Goal: Find specific page/section: Find specific page/section

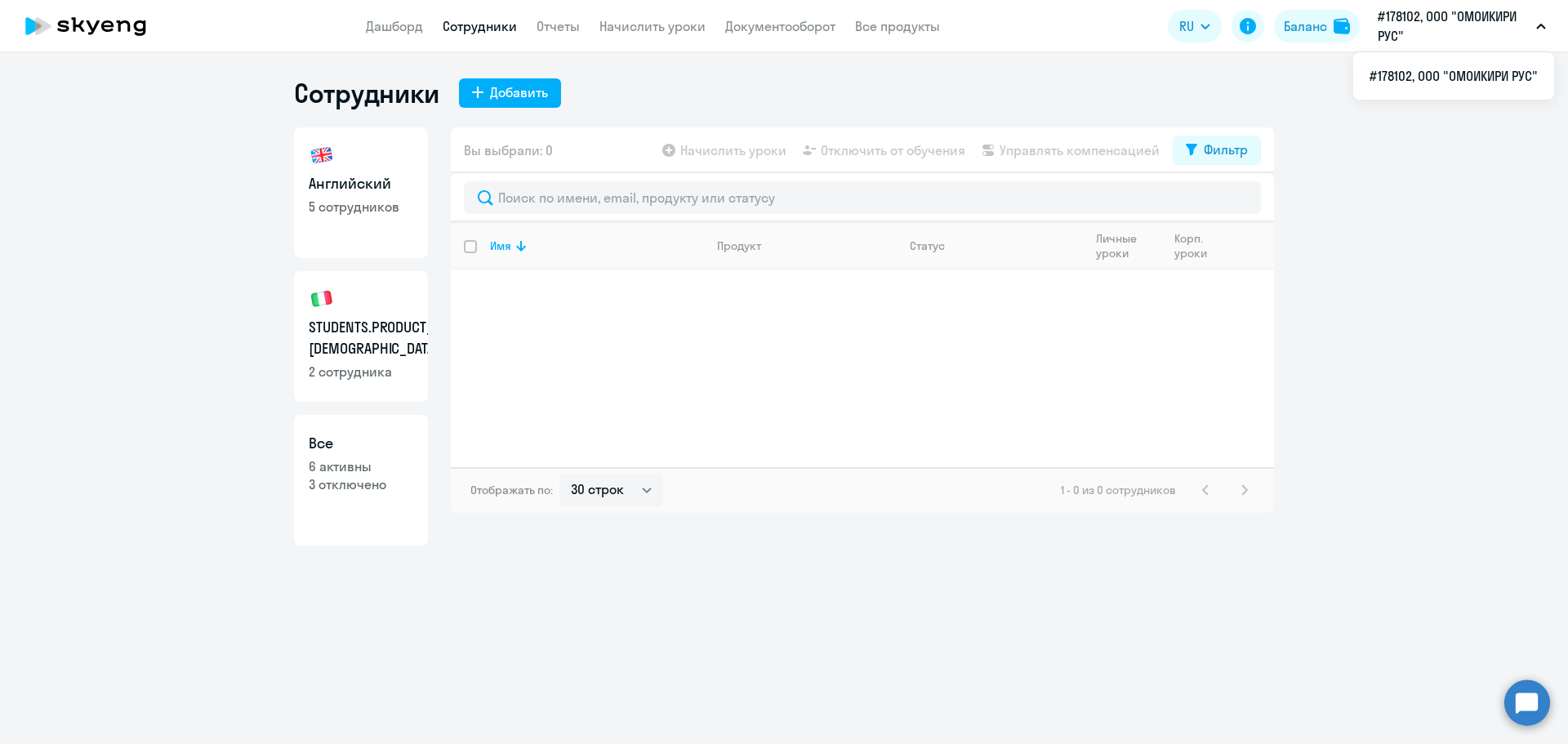
select select "30"
click at [358, 210] on p "5 сотрудников" at bounding box center [361, 207] width 105 height 18
select select "30"
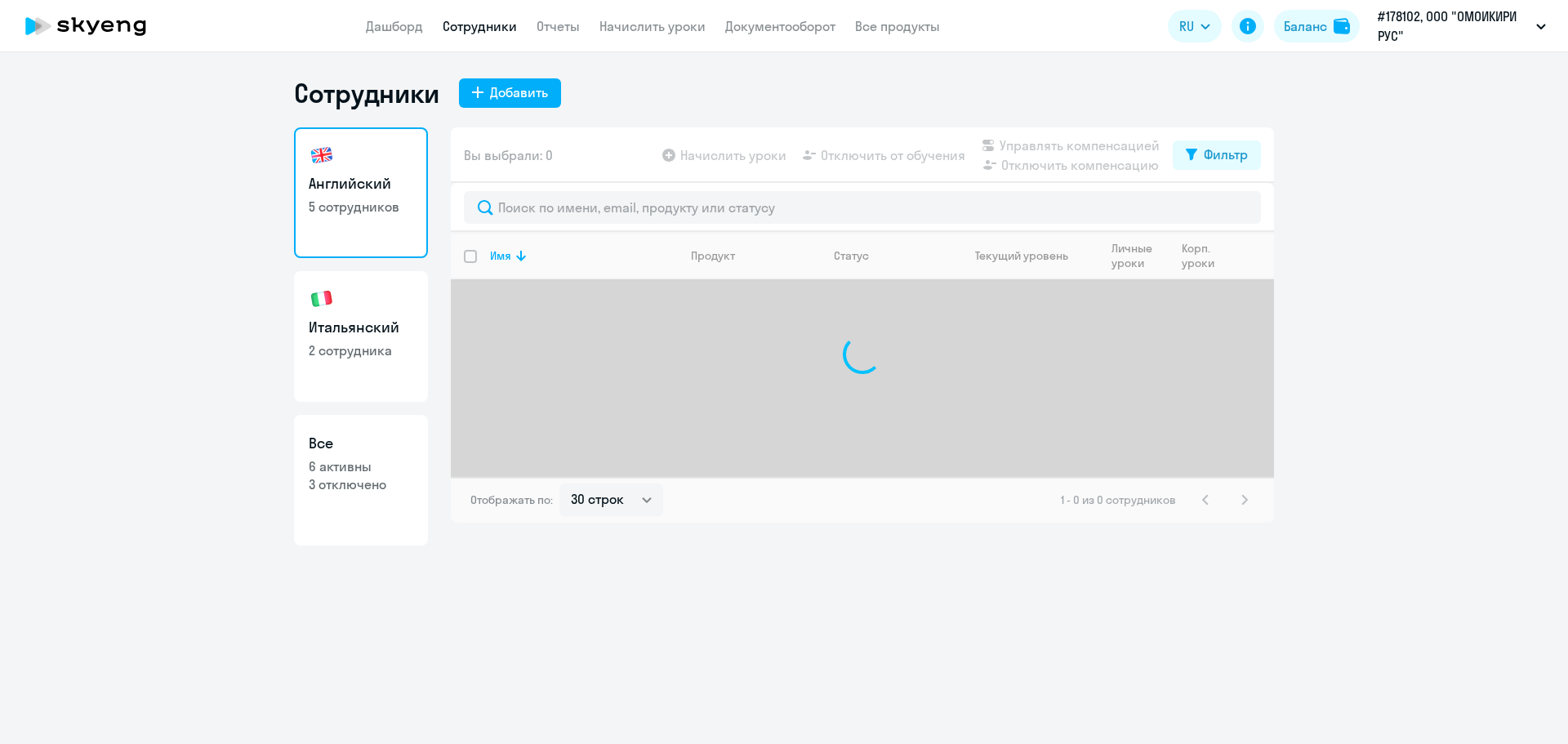
select select "30"
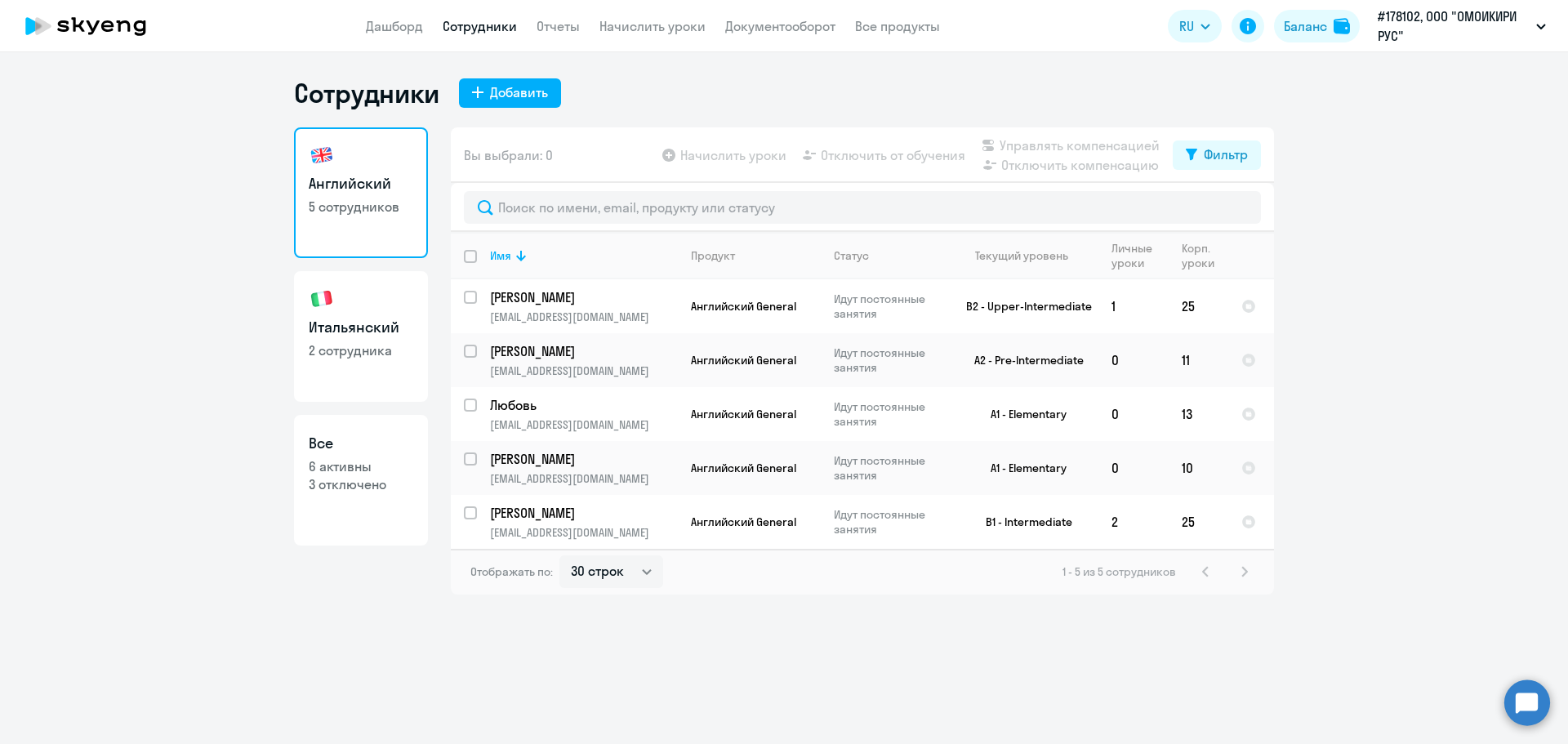
click at [348, 326] on h3 "Итальянский" at bounding box center [361, 328] width 105 height 21
select select "30"
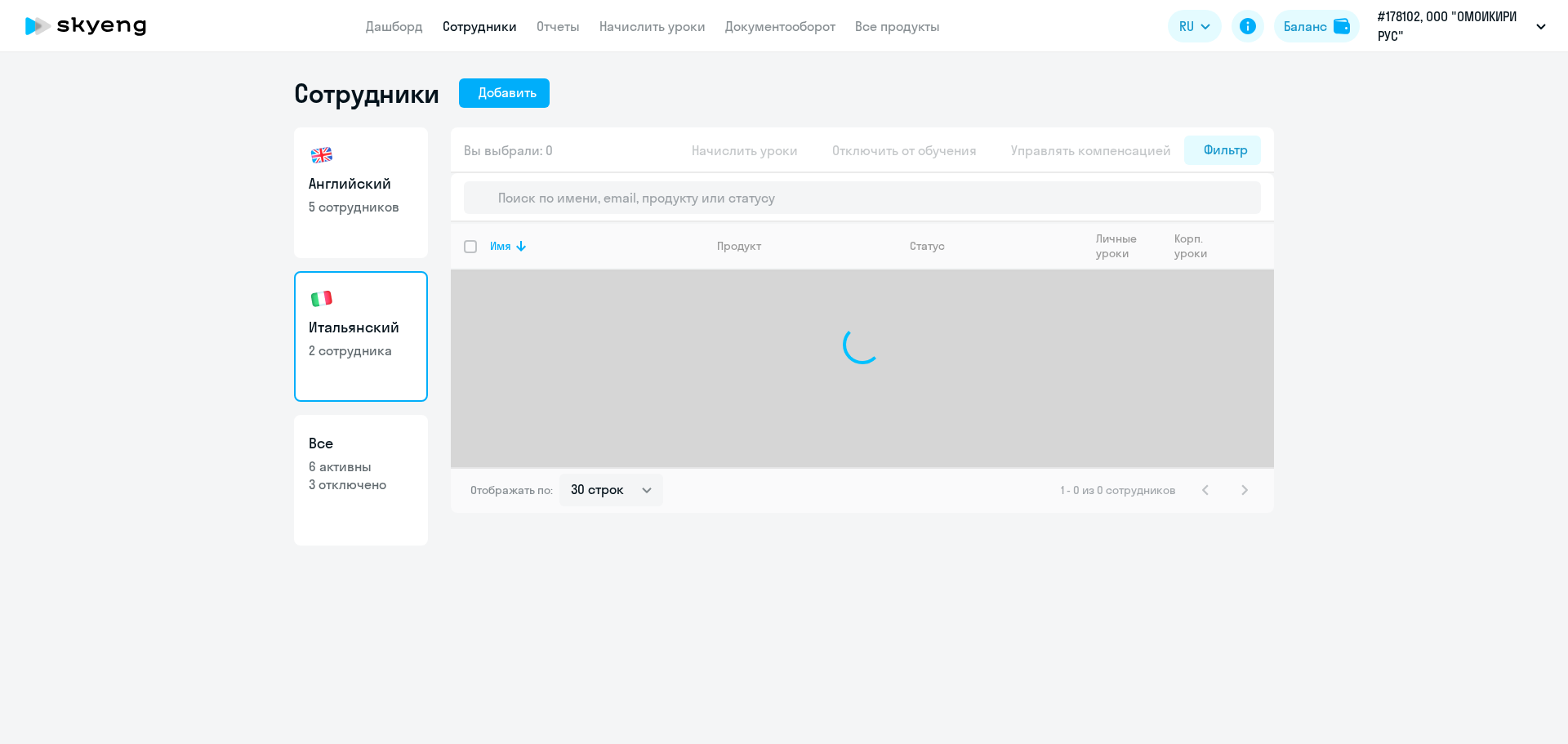
select select "30"
